Goal: Information Seeking & Learning: Check status

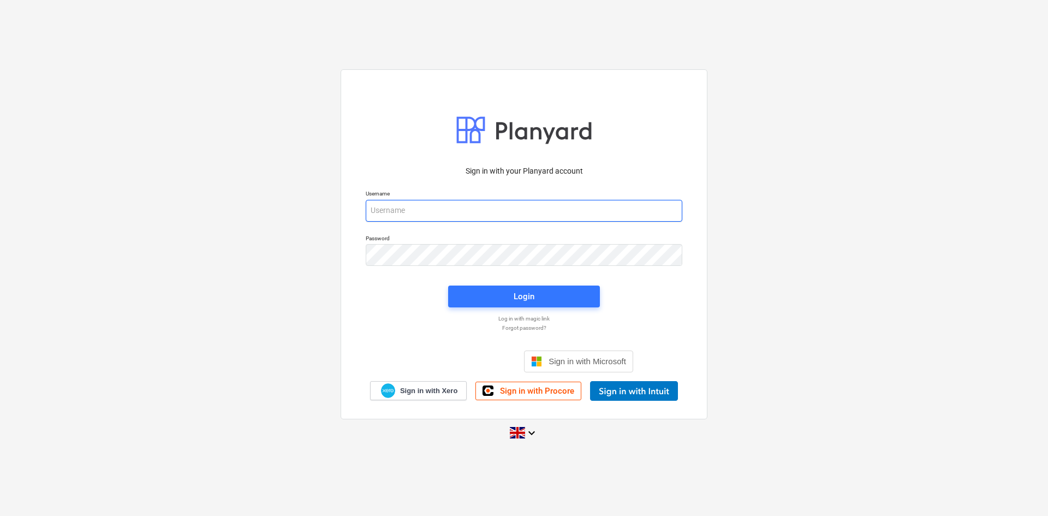
click at [477, 211] on input "email" at bounding box center [524, 211] width 317 height 22
type input "[PERSON_NAME][EMAIL_ADDRESS][PERSON_NAME][DOMAIN_NAME]"
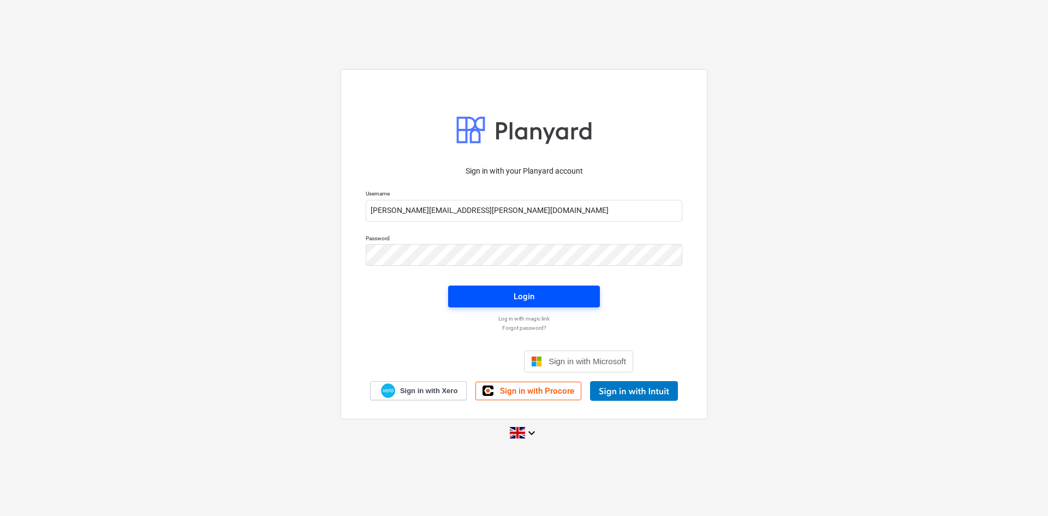
click at [516, 295] on div "Login" at bounding box center [524, 296] width 21 height 14
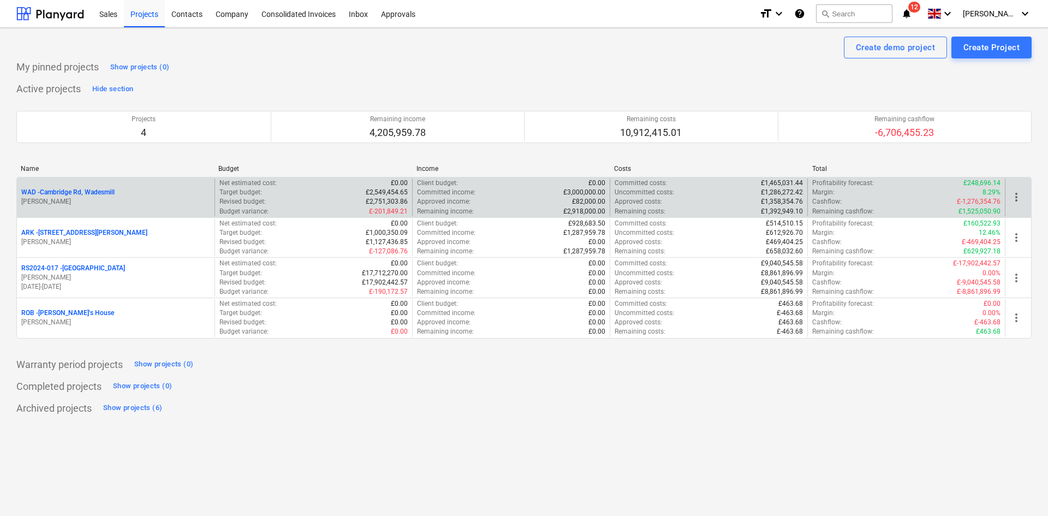
click at [73, 197] on p "WAD - Cambridge Rd, Wadesmill" at bounding box center [67, 192] width 93 height 9
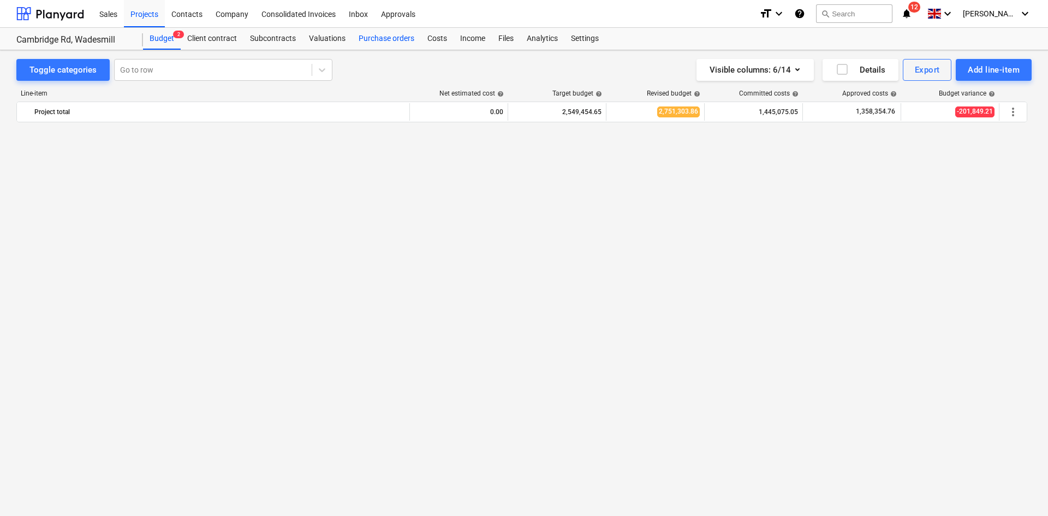
click at [390, 43] on div "Purchase orders" at bounding box center [386, 39] width 69 height 22
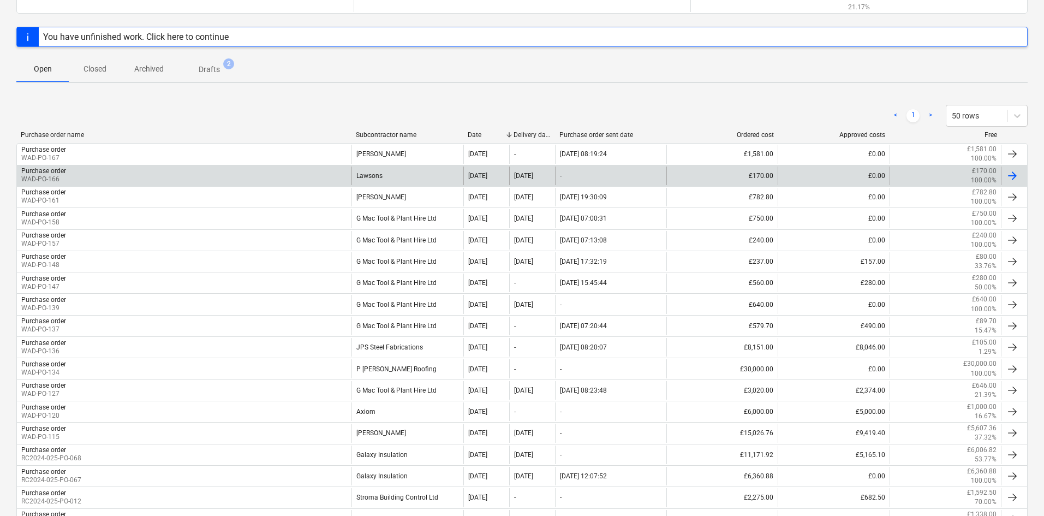
scroll to position [229, 0]
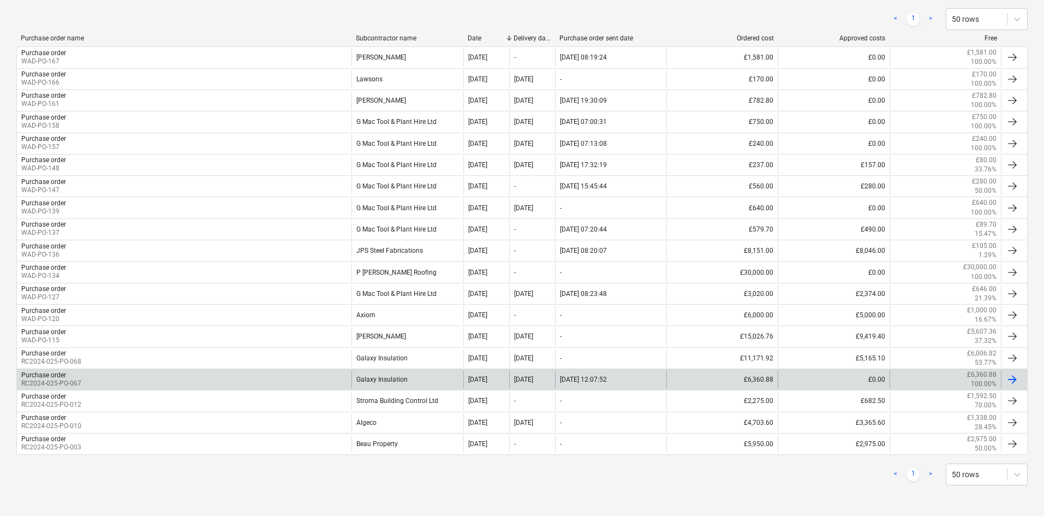
click at [170, 381] on div "Purchase order RC2024-025-PO-067" at bounding box center [184, 379] width 335 height 19
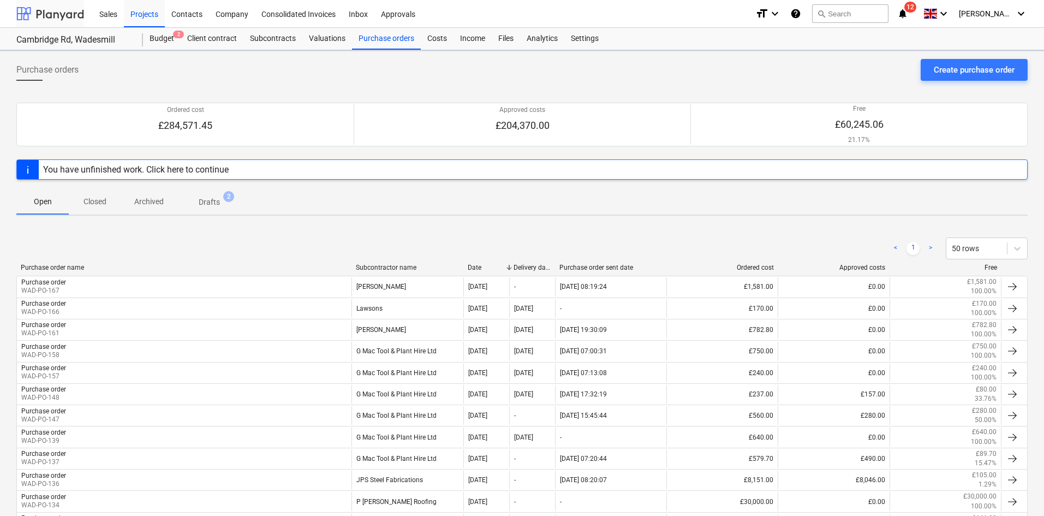
scroll to position [229, 0]
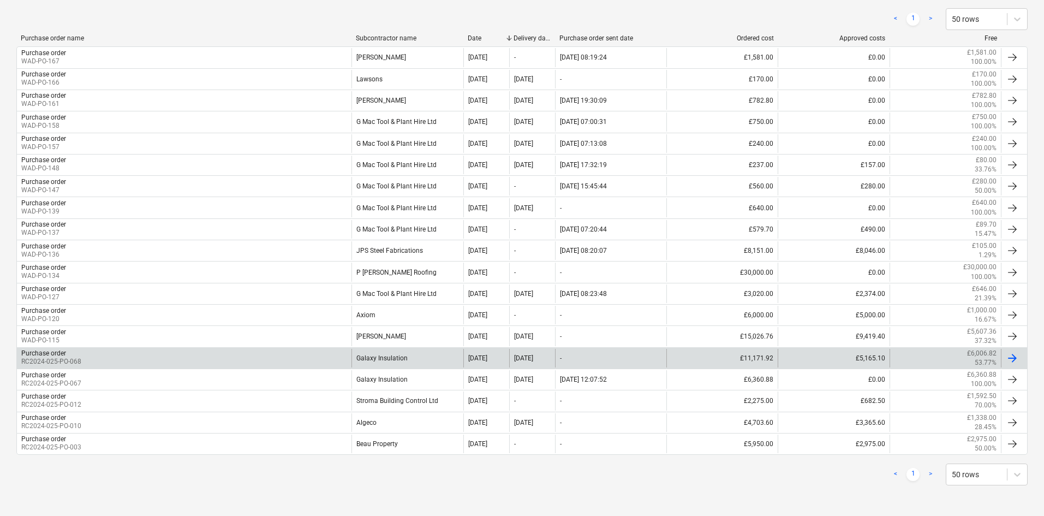
click at [506, 362] on div "[DATE]" at bounding box center [486, 358] width 46 height 19
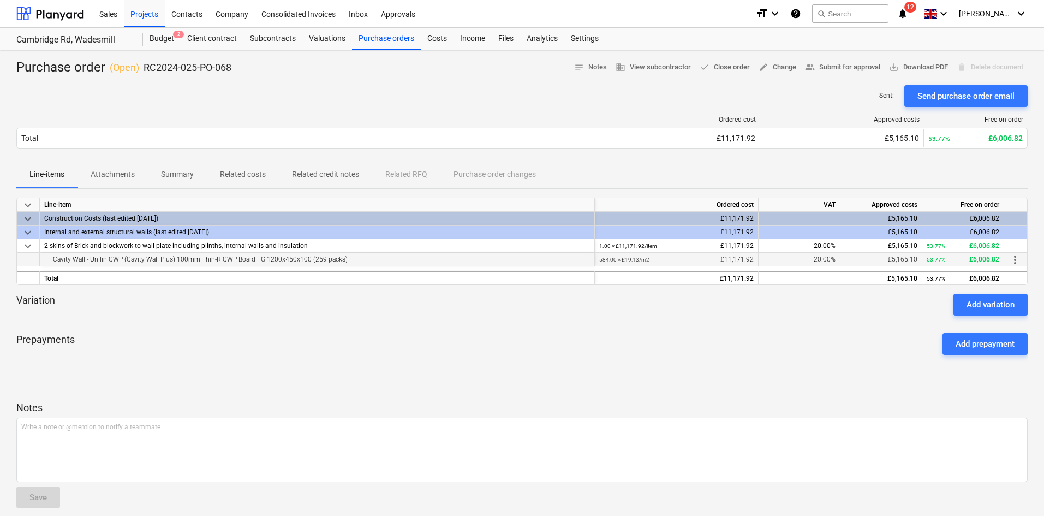
click at [431, 258] on div "Cavity Wall - Unilin CWP (Cavity Wall Plus) 100mm Thin-R CWP Board TG 1200x450x…" at bounding box center [317, 259] width 546 height 13
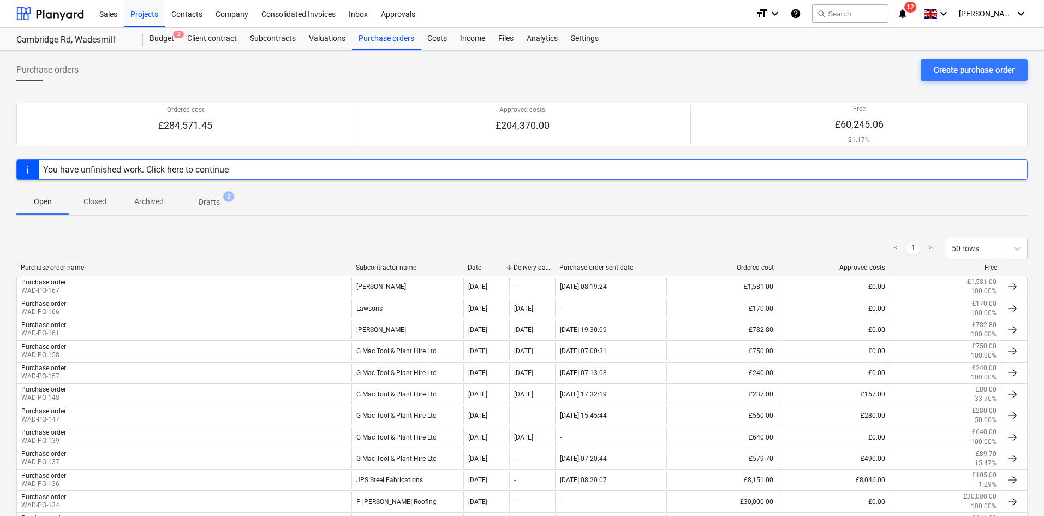
scroll to position [229, 0]
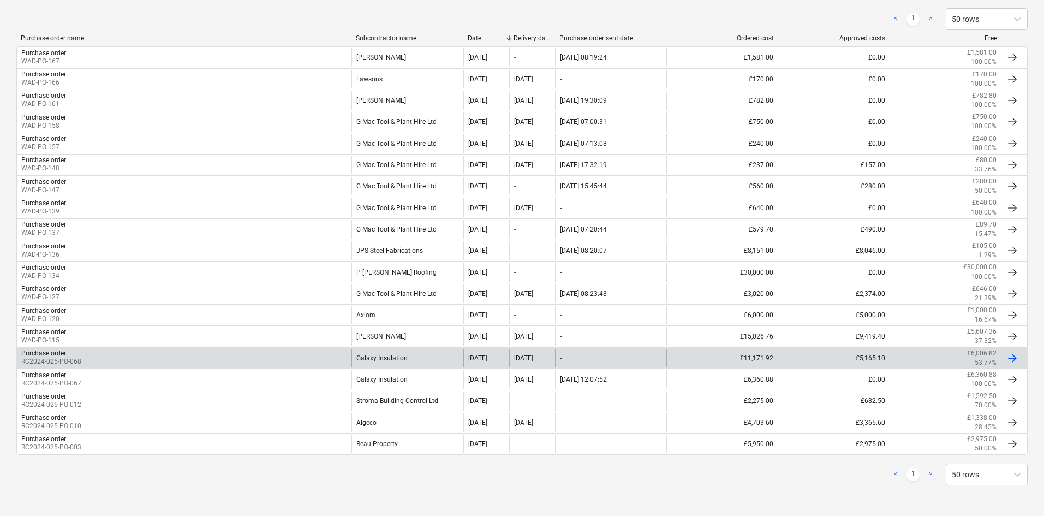
click at [743, 361] on div "£11,171.92" at bounding box center [722, 358] width 111 height 19
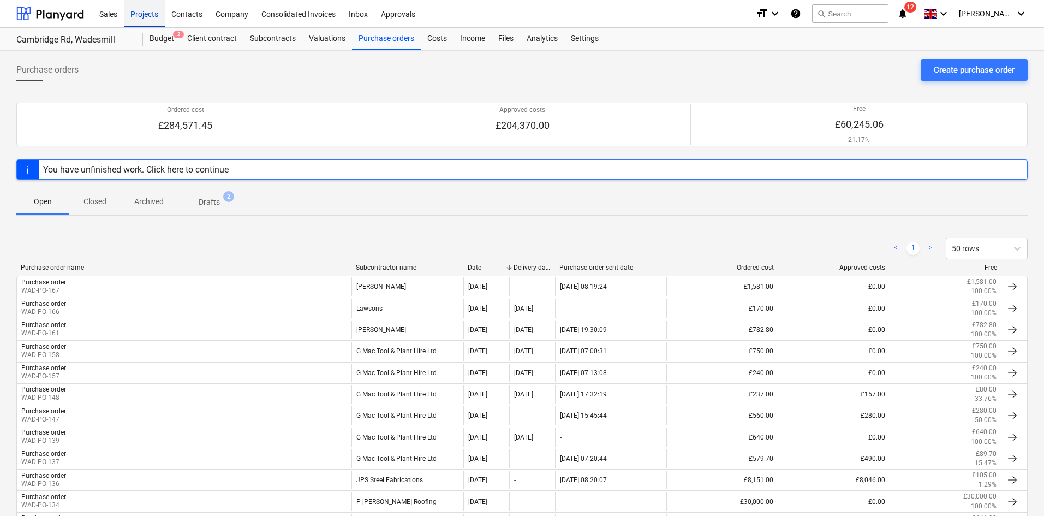
click at [142, 13] on div "Projects" at bounding box center [144, 13] width 41 height 28
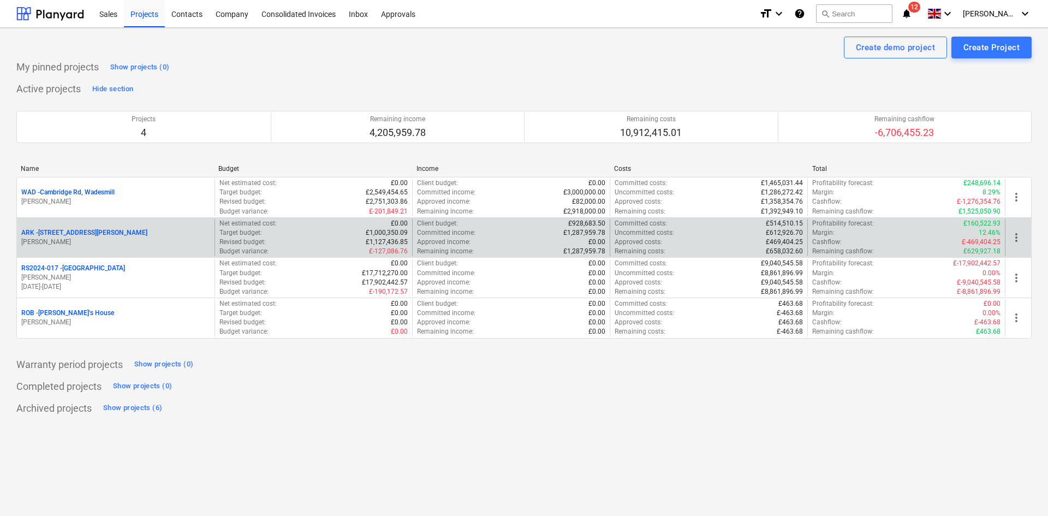
click at [100, 240] on p "[PERSON_NAME]" at bounding box center [115, 241] width 189 height 9
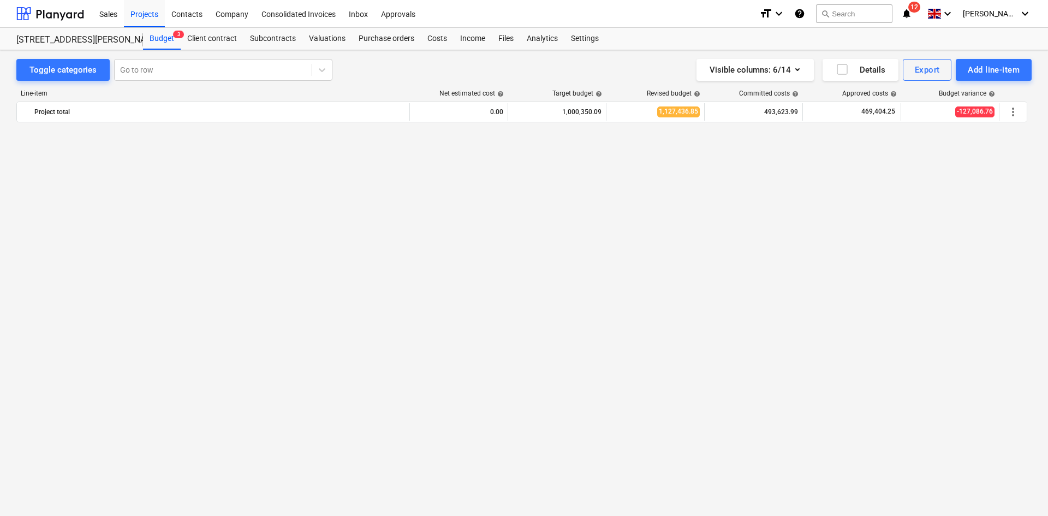
scroll to position [893, 0]
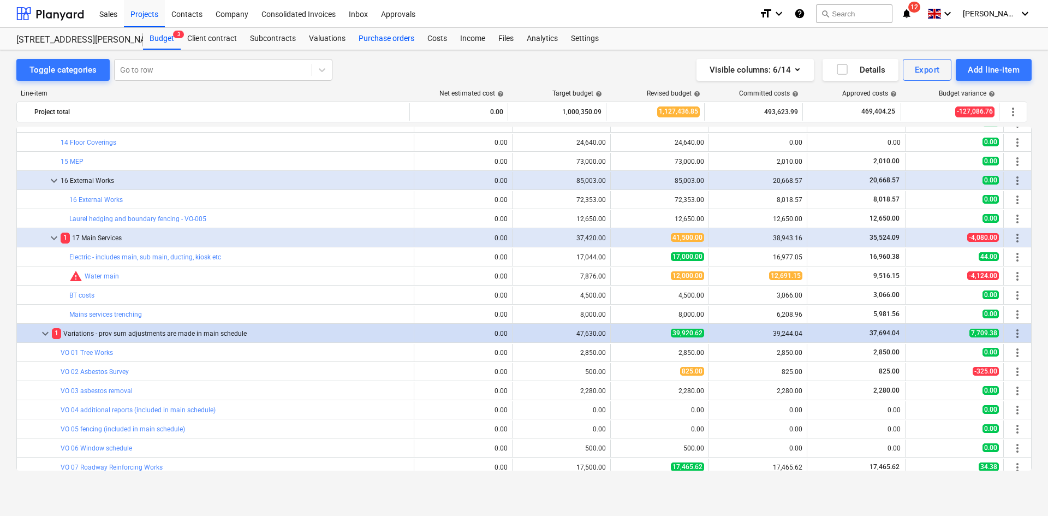
click at [390, 42] on div "Purchase orders" at bounding box center [386, 39] width 69 height 22
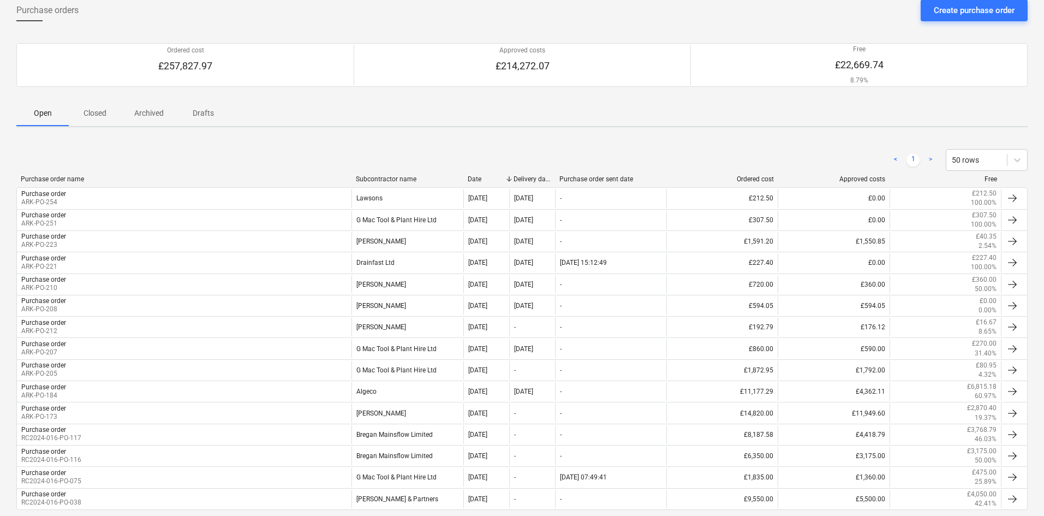
scroll to position [115, 0]
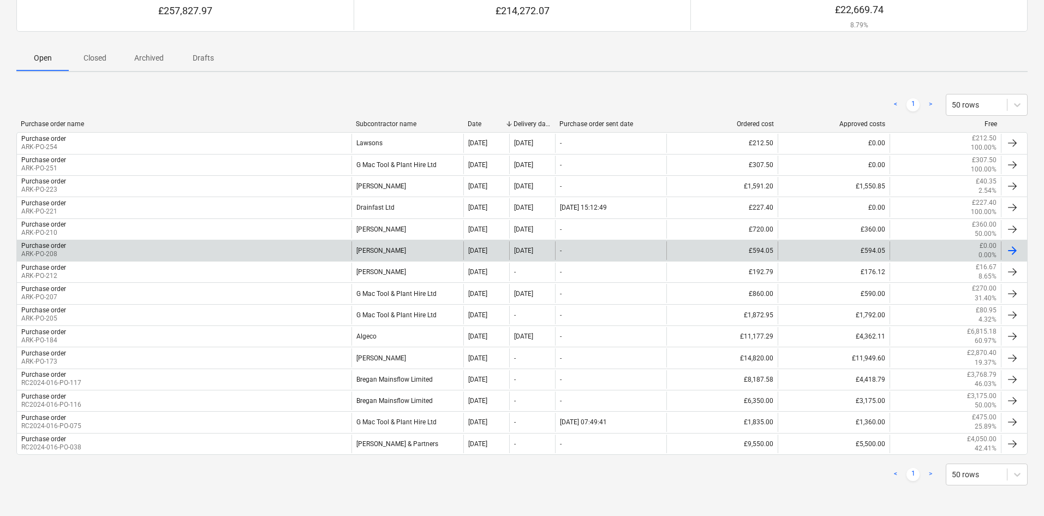
click at [738, 258] on div "£594.05" at bounding box center [722, 250] width 111 height 19
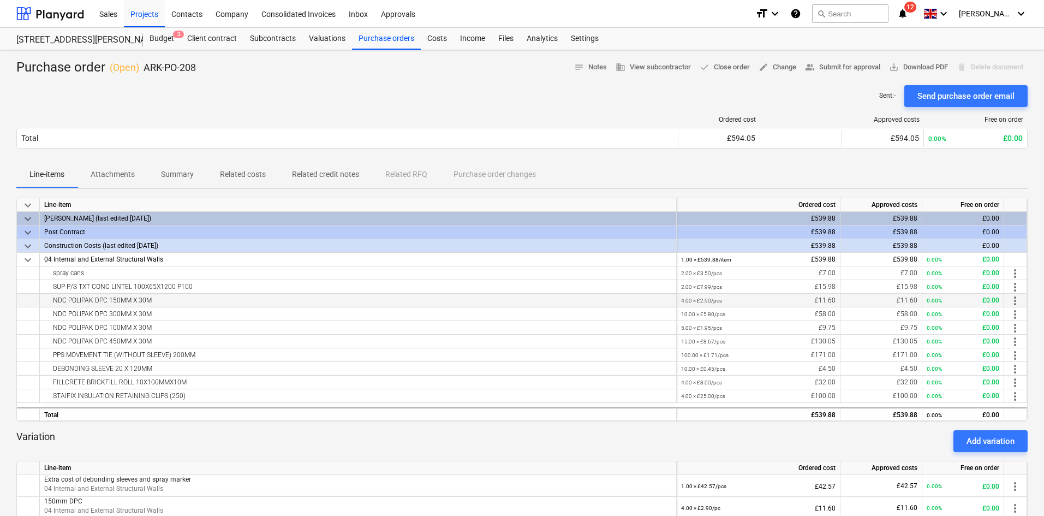
scroll to position [55, 0]
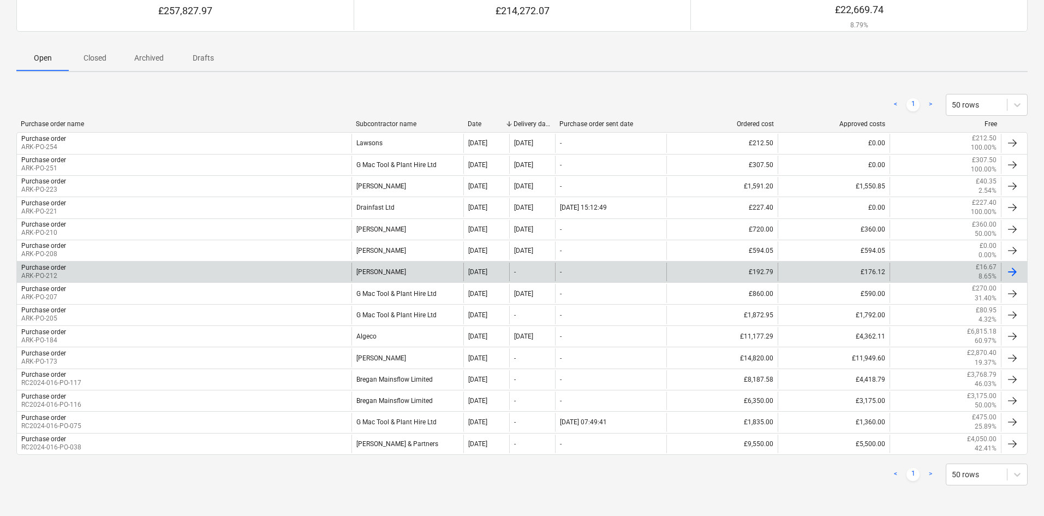
scroll to position [93, 0]
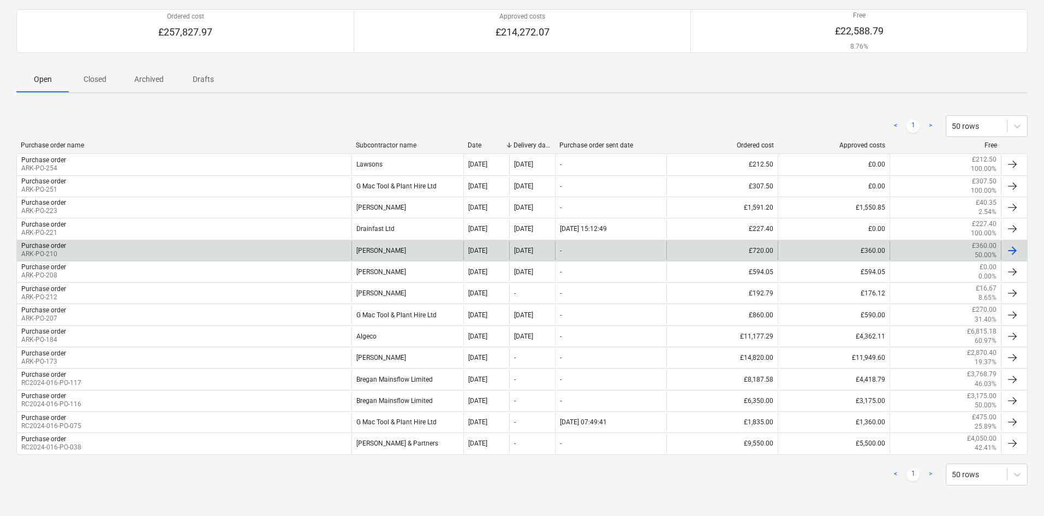
click at [597, 253] on div "-" at bounding box center [610, 250] width 111 height 19
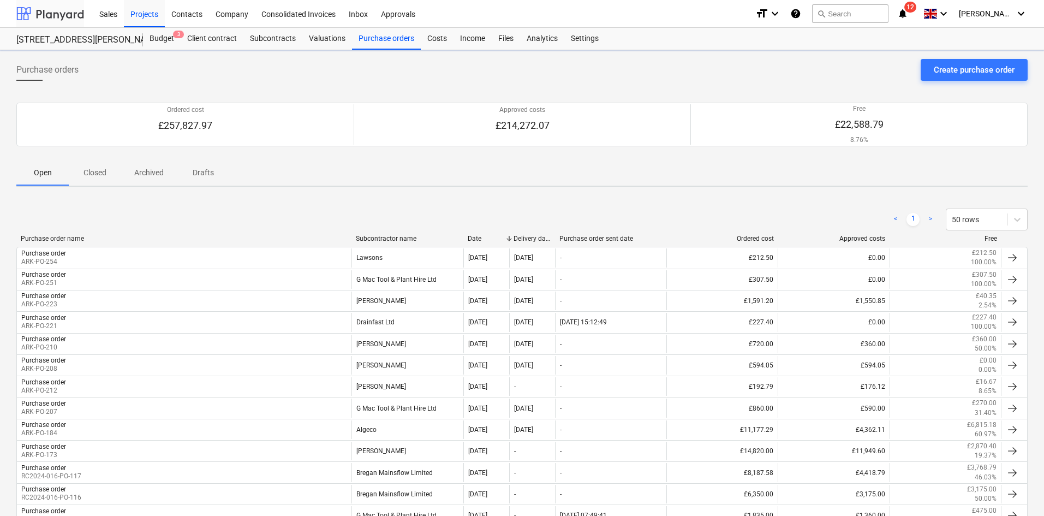
scroll to position [93, 0]
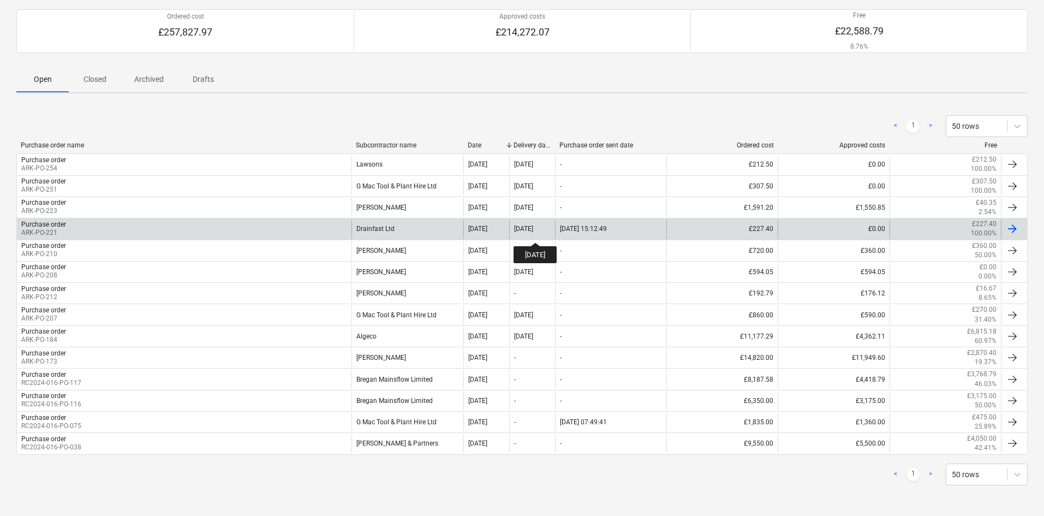
click at [533, 233] on div "[DATE]" at bounding box center [523, 229] width 19 height 8
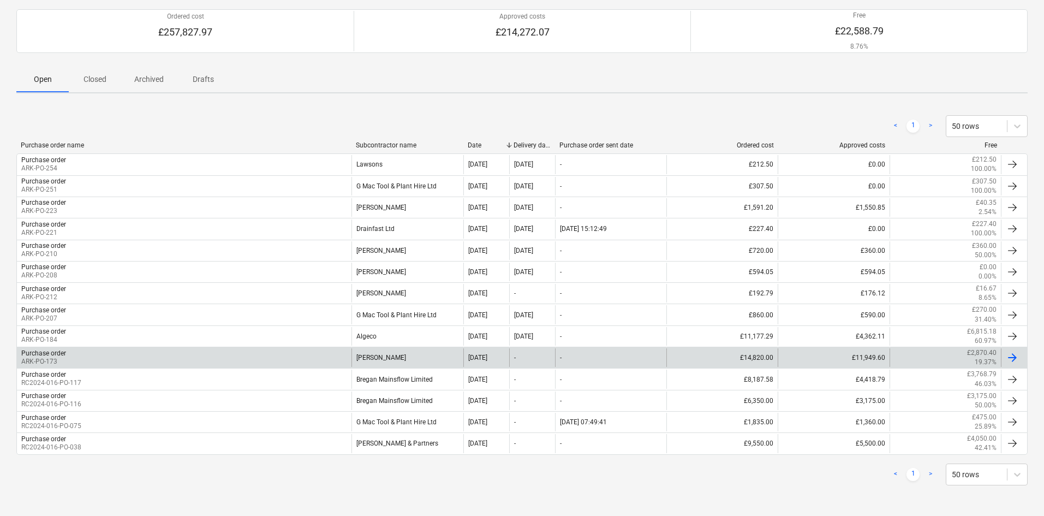
scroll to position [72, 0]
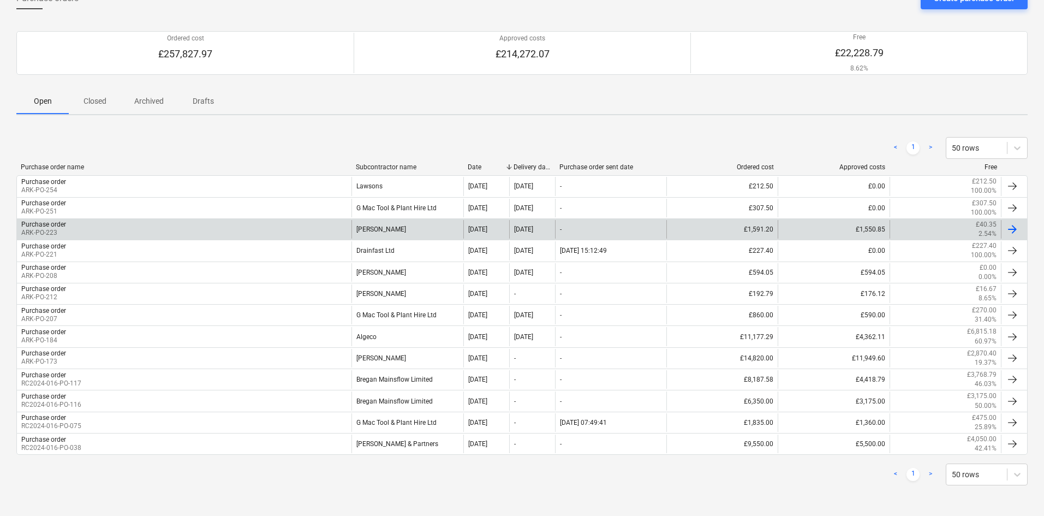
click at [713, 236] on div "£1,591.20" at bounding box center [722, 229] width 111 height 19
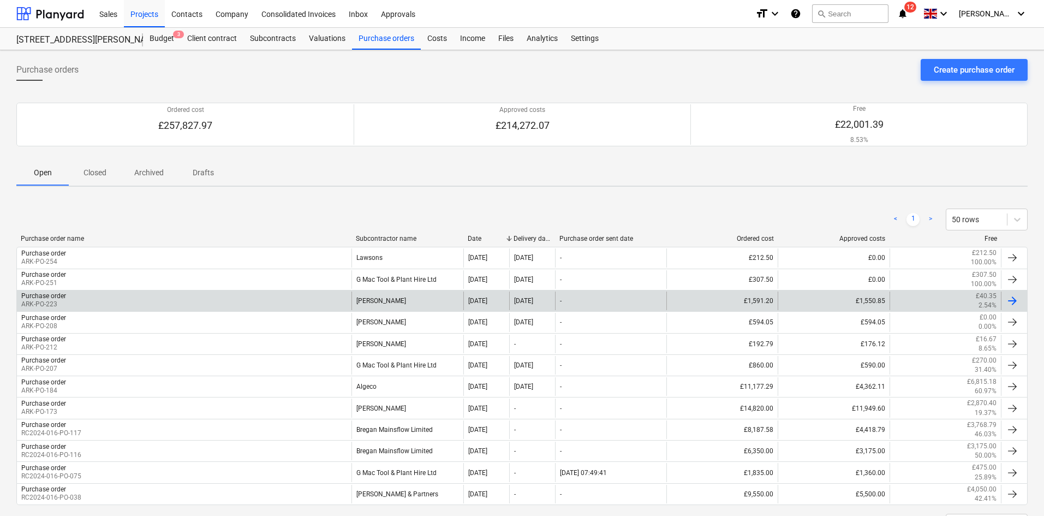
scroll to position [50, 0]
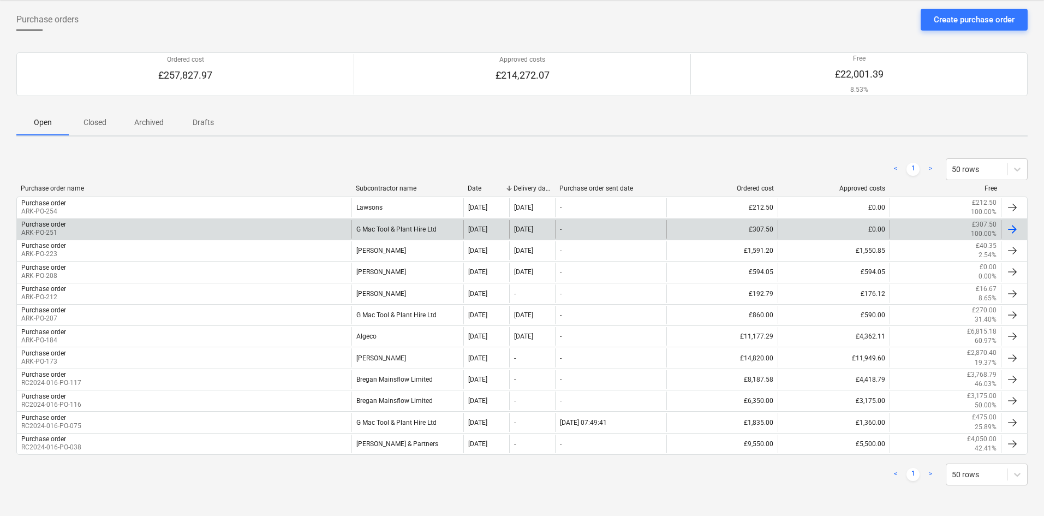
click at [648, 225] on div "-" at bounding box center [610, 229] width 111 height 19
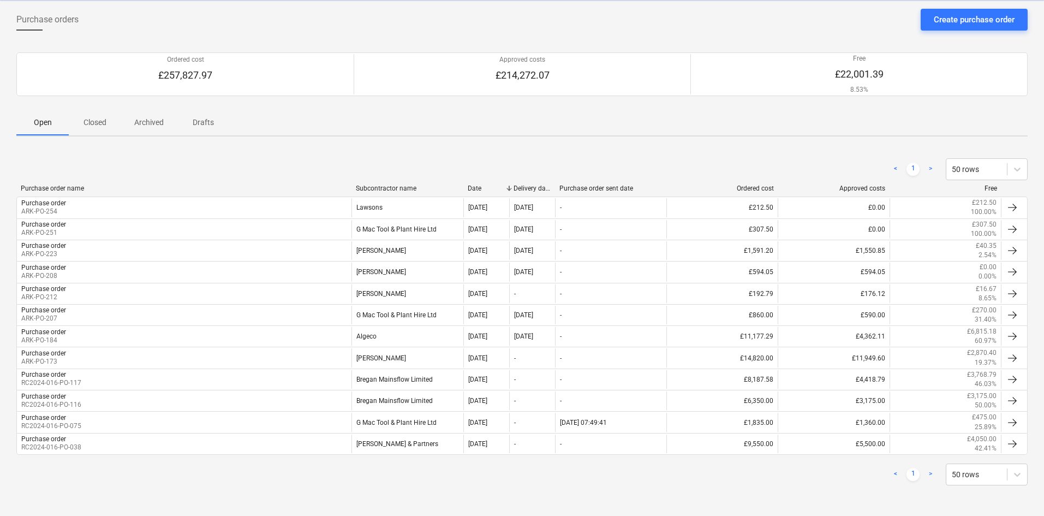
scroll to position [29, 0]
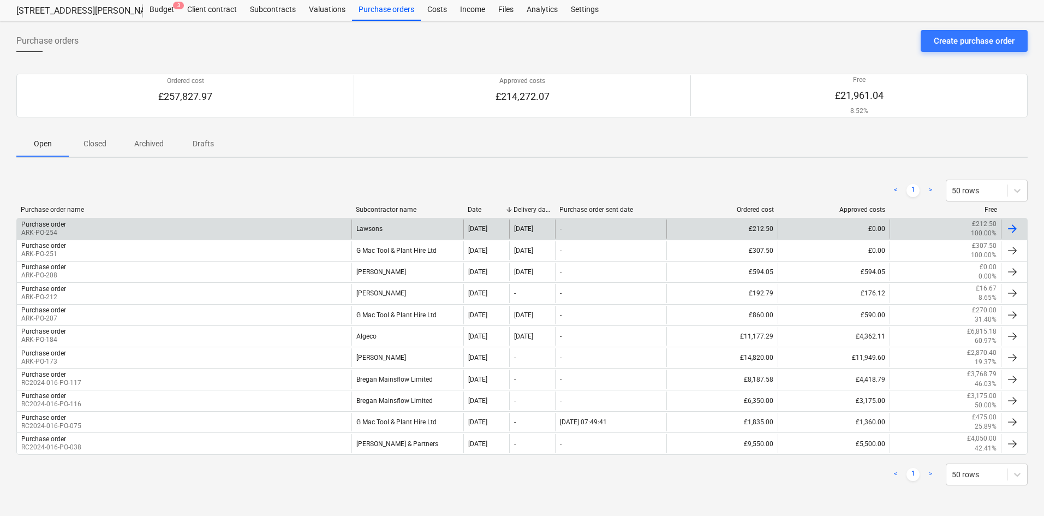
click at [676, 234] on div "£212.50" at bounding box center [722, 228] width 111 height 19
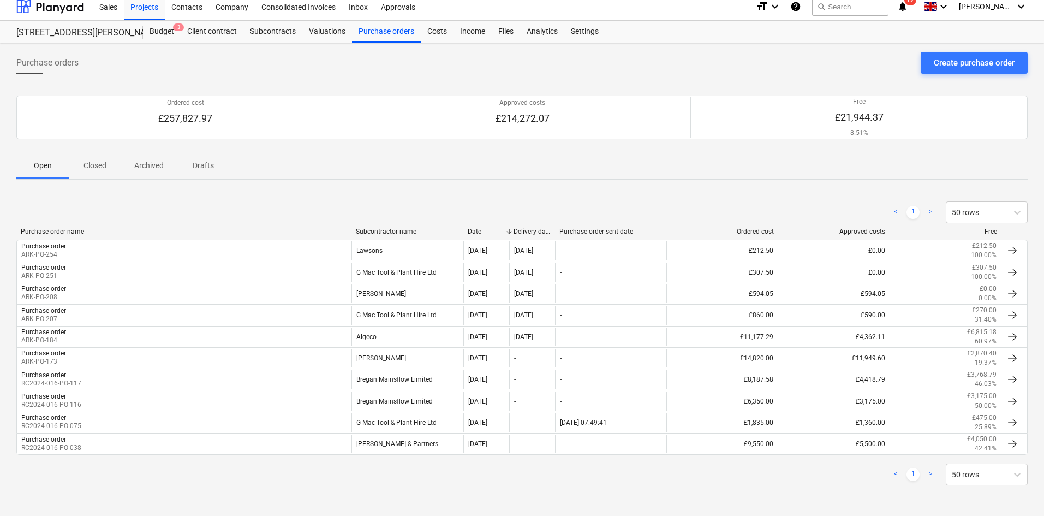
scroll to position [7, 0]
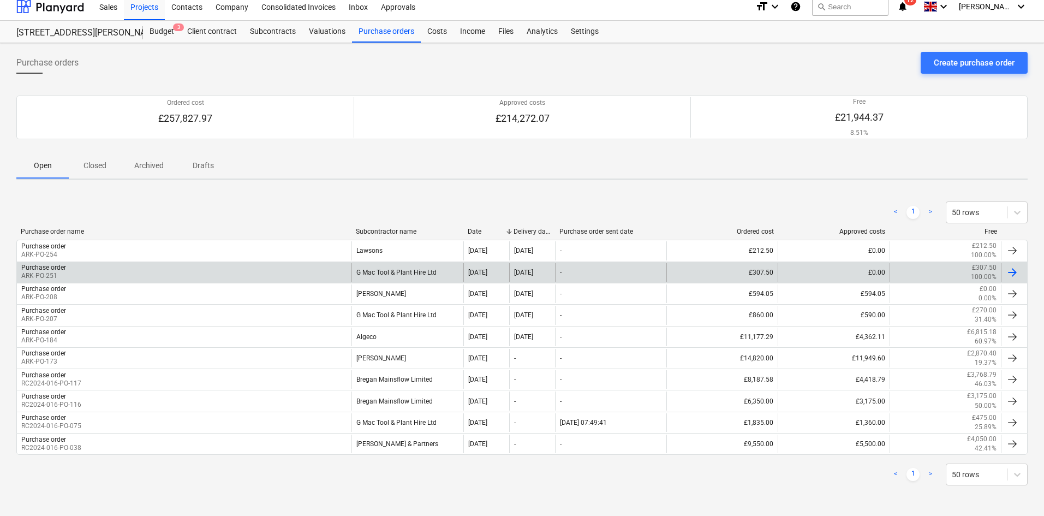
click at [663, 273] on div "-" at bounding box center [610, 272] width 111 height 19
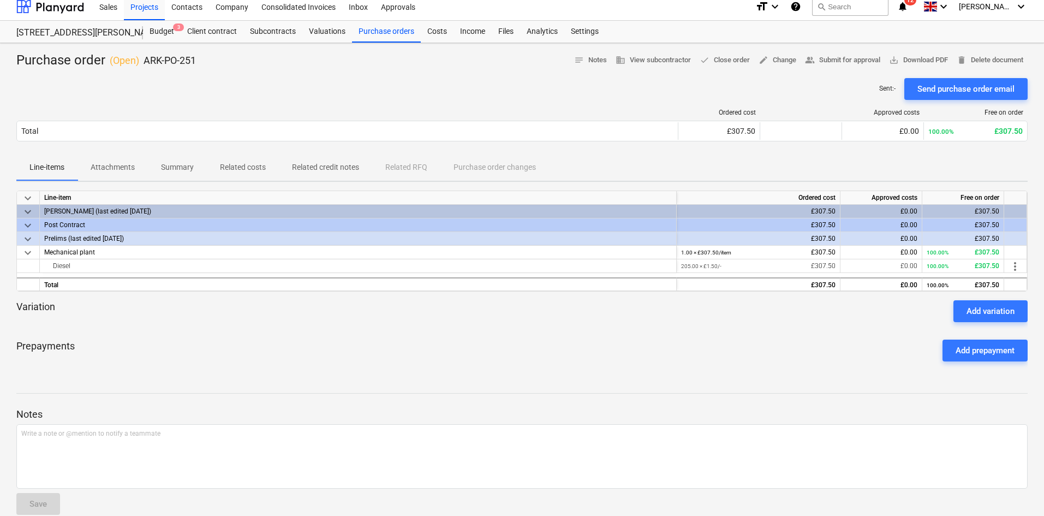
click at [401, 74] on div at bounding box center [522, 73] width 1012 height 9
